Goal: Register for event/course

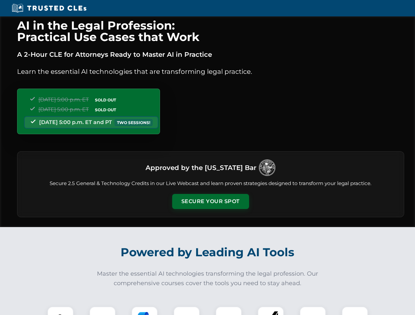
click at [210, 202] on button "Secure Your Spot" at bounding box center [210, 201] width 77 height 15
click at [60, 311] on img at bounding box center [60, 319] width 19 height 19
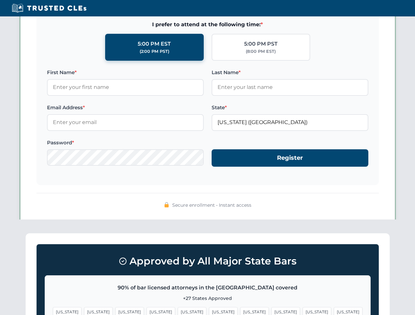
click at [240, 311] on span "[US_STATE]" at bounding box center [254, 312] width 29 height 10
click at [302, 311] on span "[US_STATE]" at bounding box center [316, 312] width 29 height 10
